Goal: Navigation & Orientation: Find specific page/section

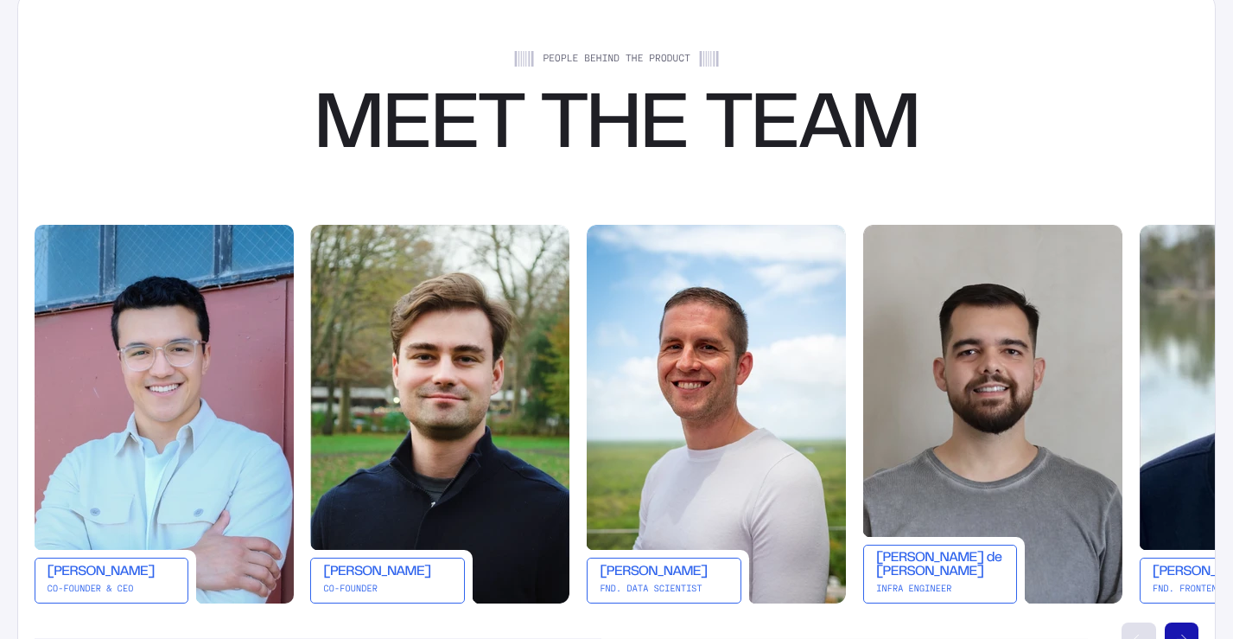
scroll to position [3083, 0]
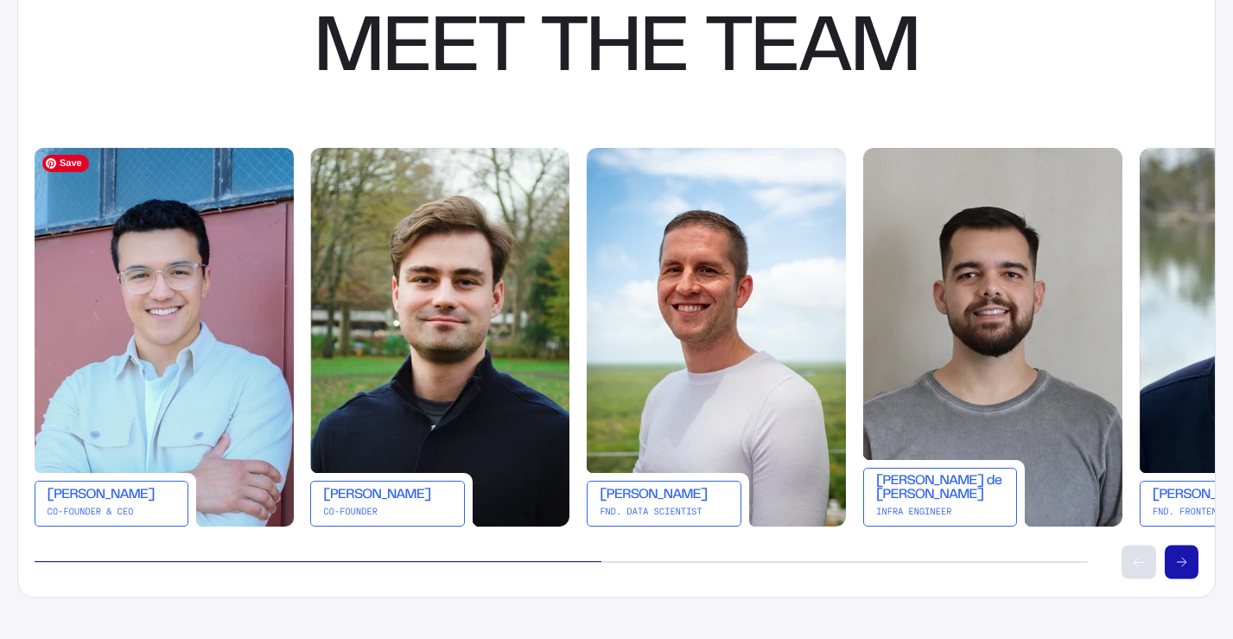
click at [182, 406] on img at bounding box center [164, 336] width 259 height 378
click at [128, 499] on div "[PERSON_NAME]" at bounding box center [112, 496] width 129 height 14
click at [115, 498] on div "[PERSON_NAME]" at bounding box center [112, 496] width 129 height 14
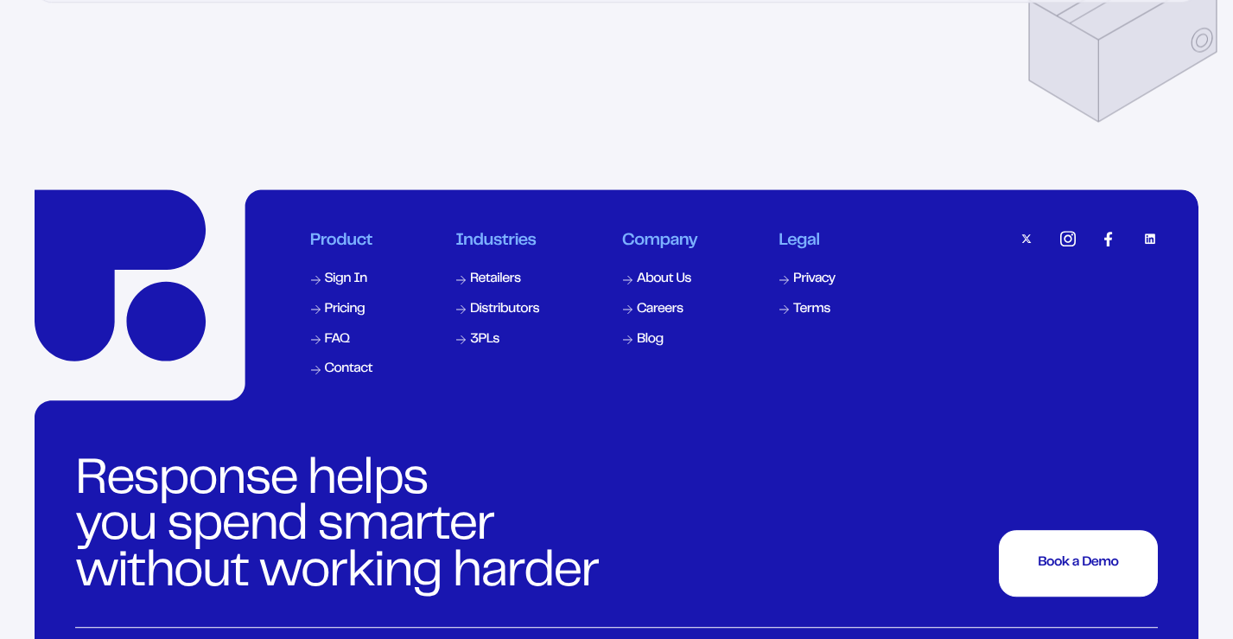
scroll to position [5672, 0]
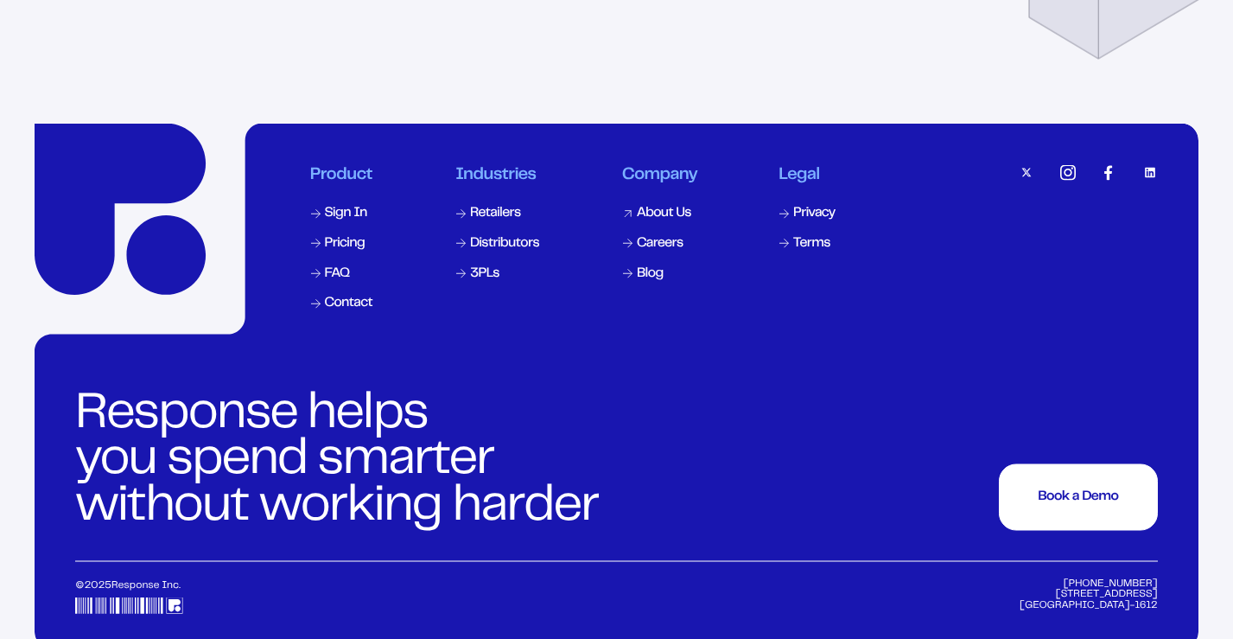
click at [669, 219] on div "Company About Us Careers Blog" at bounding box center [659, 238] width 75 height 148
click at [667, 212] on div "About Us" at bounding box center [664, 214] width 54 height 14
